Goal: Navigation & Orientation: Find specific page/section

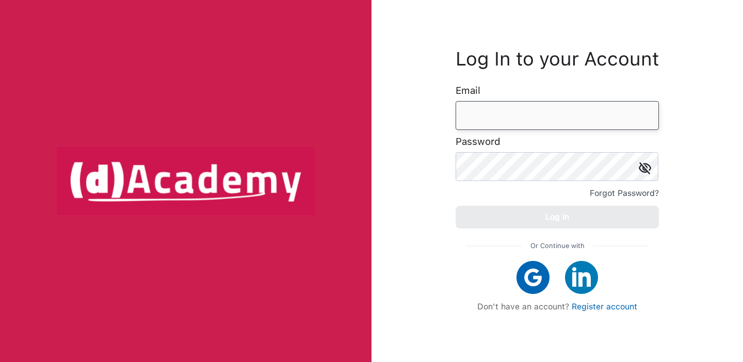
click at [536, 117] on input "email" at bounding box center [557, 115] width 203 height 29
type input "**********"
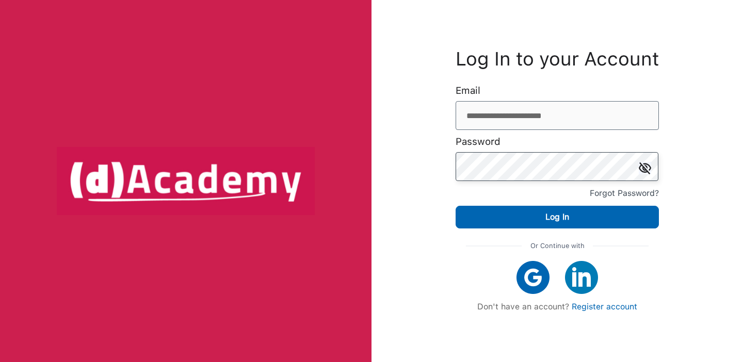
click at [456, 206] on button "Log In" at bounding box center [557, 217] width 203 height 23
click at [508, 127] on input "**********" at bounding box center [557, 115] width 203 height 29
click at [646, 165] on img at bounding box center [645, 168] width 12 height 12
click at [456, 206] on button "Log In" at bounding box center [557, 217] width 203 height 23
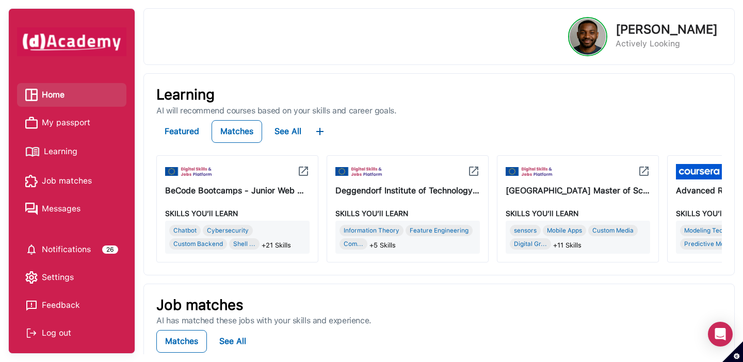
click at [62, 153] on span "Learning" at bounding box center [61, 151] width 34 height 15
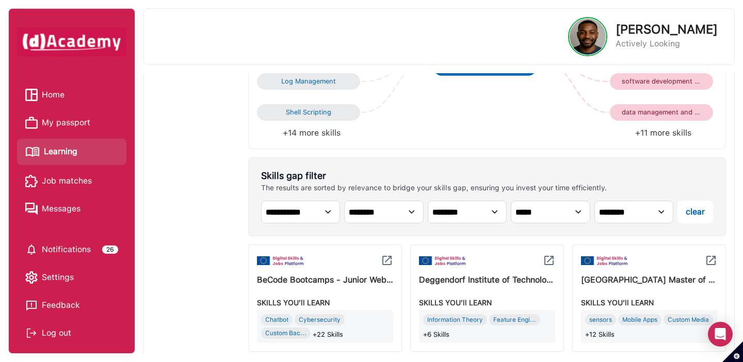
scroll to position [354, 0]
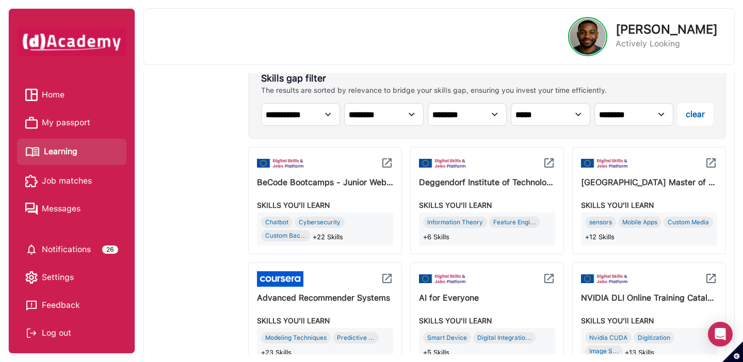
click at [80, 185] on span "Job matches" at bounding box center [67, 180] width 50 height 15
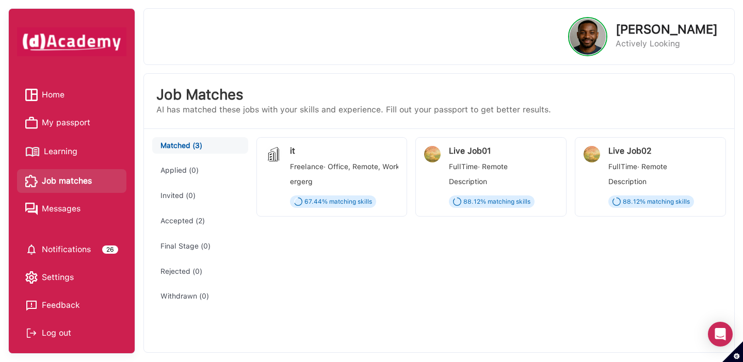
click at [54, 94] on span "Home" at bounding box center [53, 94] width 23 height 15
click at [57, 96] on span "Home" at bounding box center [53, 94] width 23 height 15
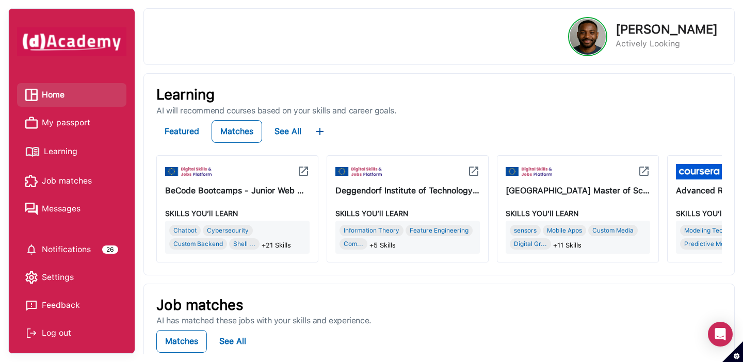
click at [74, 125] on span "My passport" at bounding box center [66, 122] width 48 height 15
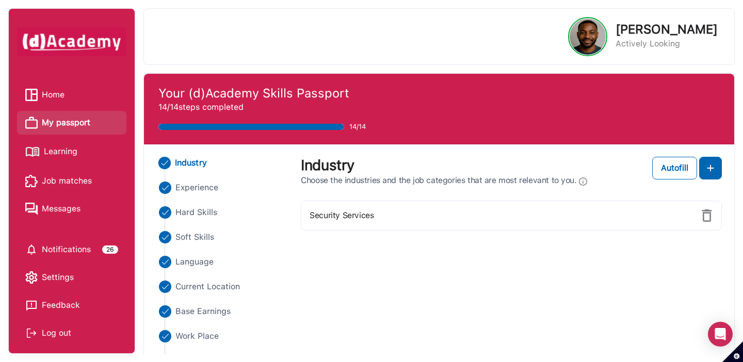
click at [69, 155] on span "Learning" at bounding box center [61, 151] width 34 height 15
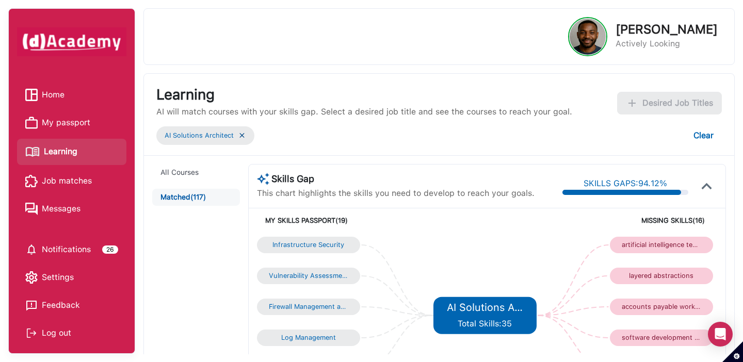
click at [76, 183] on span "Job matches" at bounding box center [67, 180] width 50 height 15
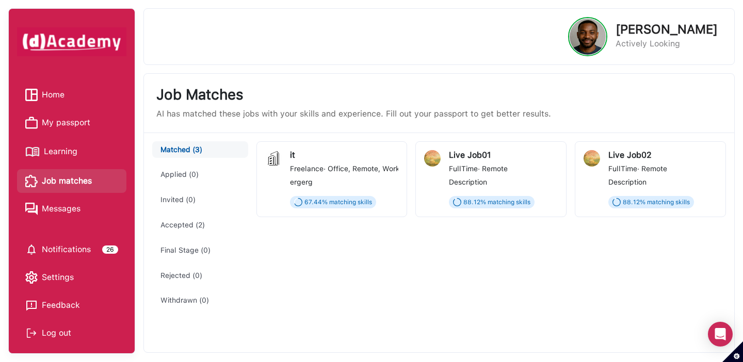
click at [59, 98] on span "Home" at bounding box center [53, 94] width 23 height 15
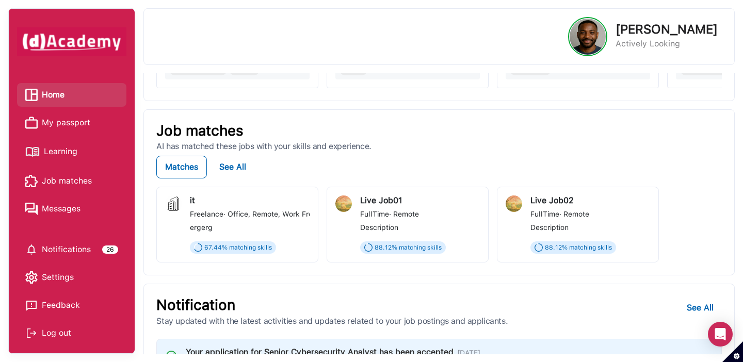
scroll to position [139, 0]
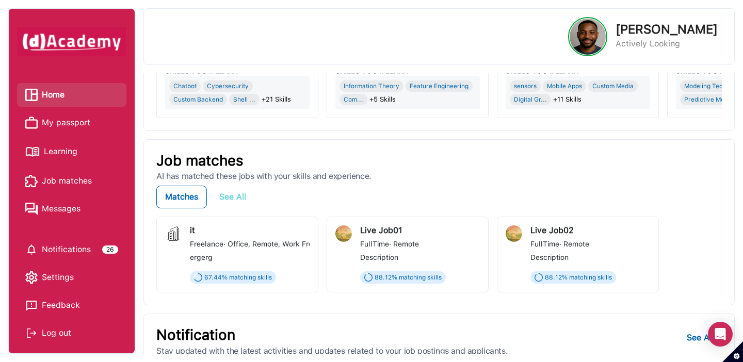
click at [237, 198] on div "See All" at bounding box center [232, 197] width 27 height 12
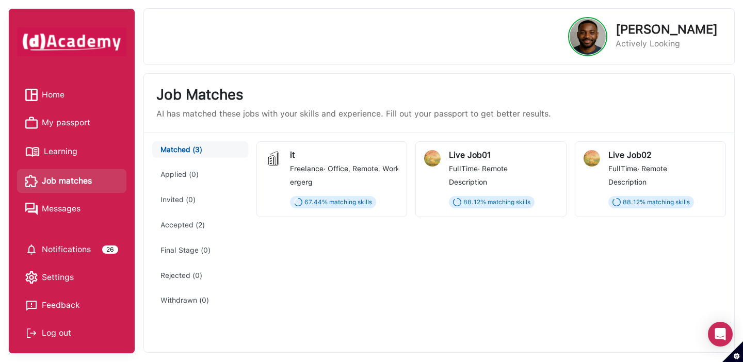
click at [188, 224] on button "Accepted (2)" at bounding box center [199, 225] width 95 height 17
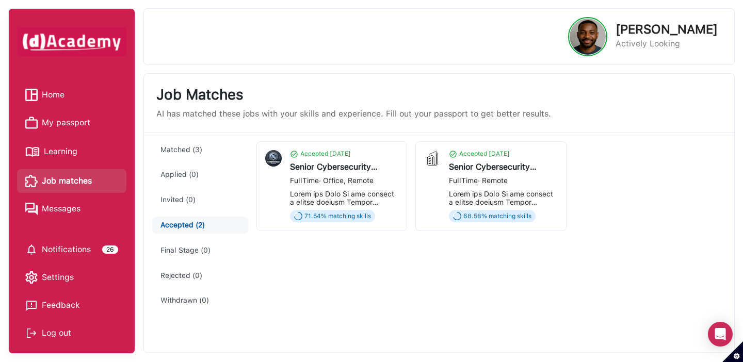
click at [329, 191] on div at bounding box center [344, 198] width 109 height 17
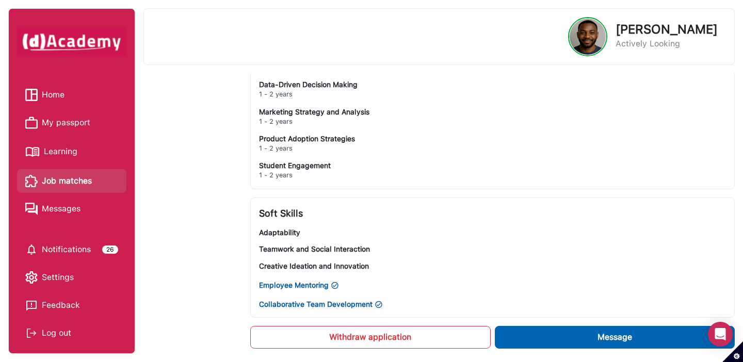
scroll to position [568, 0]
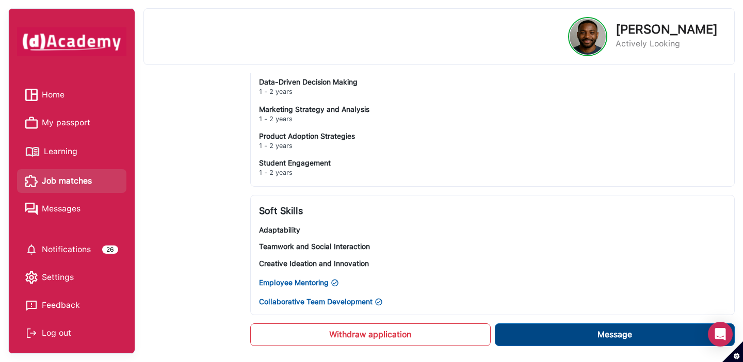
click at [544, 333] on button "Message" at bounding box center [615, 334] width 240 height 23
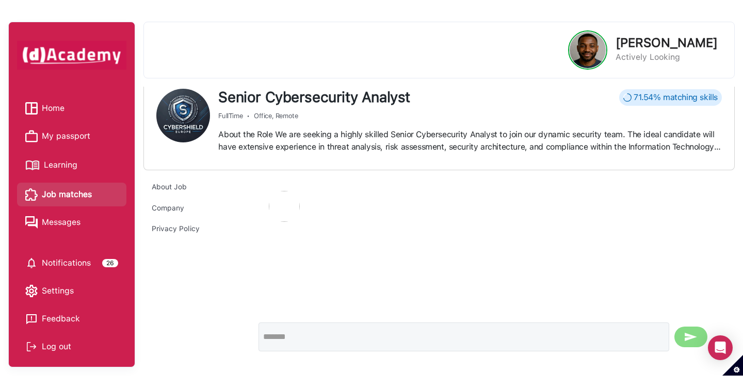
scroll to position [28, 0]
